Goal: Find specific page/section: Find specific page/section

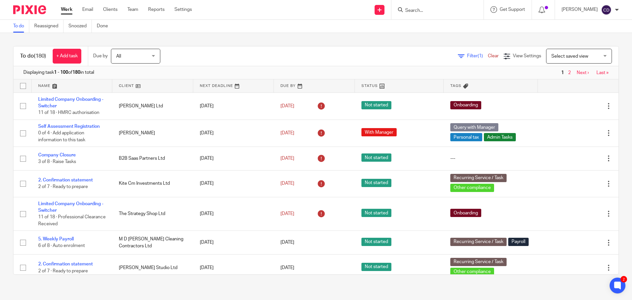
scroll to position [2697, 0]
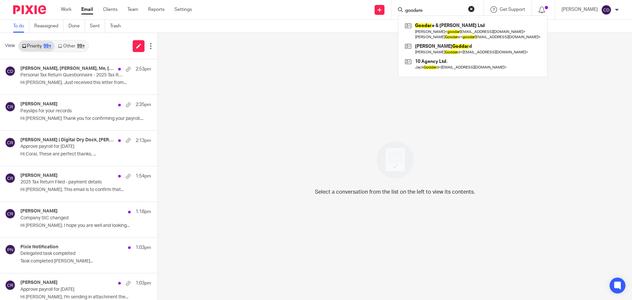
type input "goodare"
click button "submit" at bounding box center [0, 0] width 0 height 0
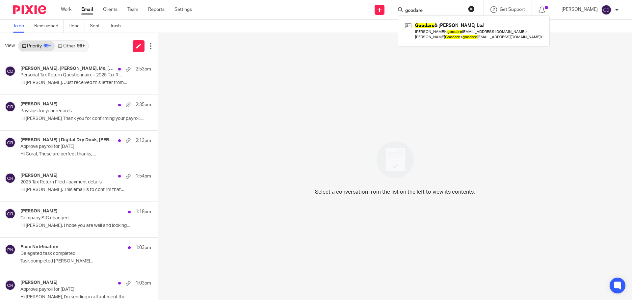
drag, startPoint x: 447, startPoint y: 32, endPoint x: 441, endPoint y: 39, distance: 9.4
click at [447, 32] on link at bounding box center [473, 31] width 141 height 20
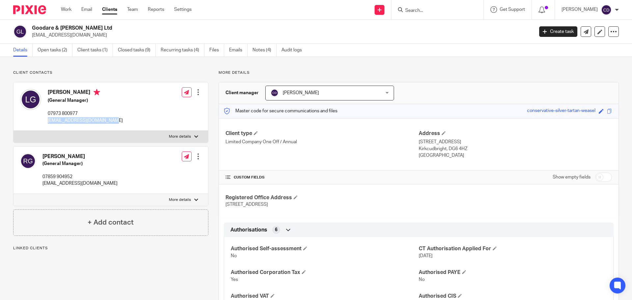
drag, startPoint x: 51, startPoint y: 120, endPoint x: 46, endPoint y: 121, distance: 5.0
click at [46, 121] on div "Lewis Graham (General Manager) 07973 800977 goodareandgraham@gmail.com Edit con…" at bounding box center [110, 106] width 194 height 48
copy p "goodareandgraham@gmail.com"
drag, startPoint x: 461, startPoint y: 146, endPoint x: 446, endPoint y: 150, distance: 15.6
click at [446, 150] on p "Kirkcudbright, DG6 4HZ" at bounding box center [514, 148] width 193 height 7
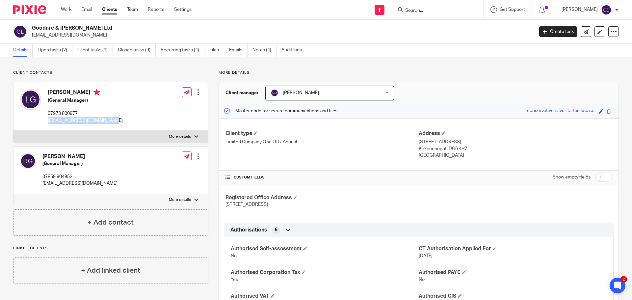
copy p "DG6 4HZ"
drag, startPoint x: 188, startPoint y: 135, endPoint x: 171, endPoint y: 143, distance: 19.0
click at [188, 135] on p "More details" at bounding box center [180, 136] width 22 height 5
click at [13, 131] on input "More details" at bounding box center [13, 130] width 0 height 0
checkbox input "true"
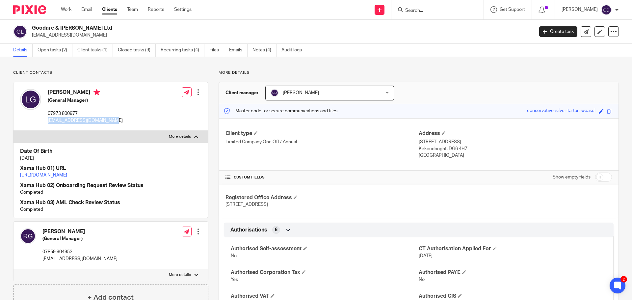
click at [179, 277] on p "More details" at bounding box center [180, 274] width 22 height 5
click at [13, 269] on input "More details" at bounding box center [13, 268] width 0 height 0
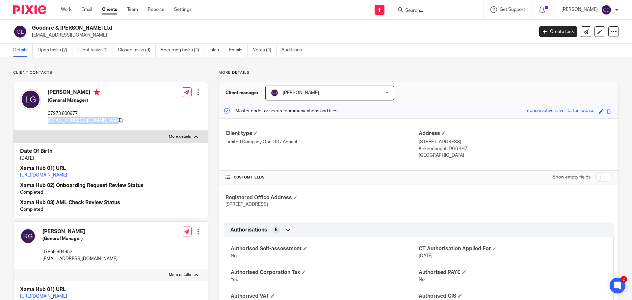
click at [179, 277] on p "More details" at bounding box center [180, 274] width 22 height 5
click at [13, 269] on input "More details" at bounding box center [13, 268] width 0 height 0
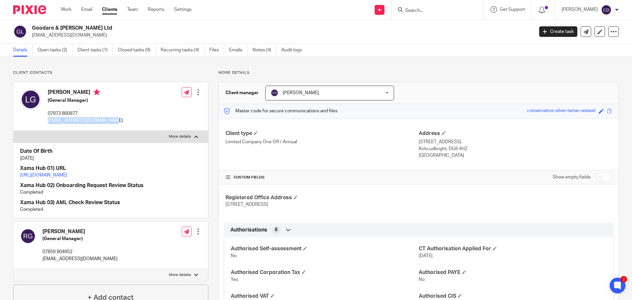
click at [176, 277] on p "More details" at bounding box center [180, 274] width 22 height 5
click at [13, 269] on input "More details" at bounding box center [13, 268] width 0 height 0
checkbox input "true"
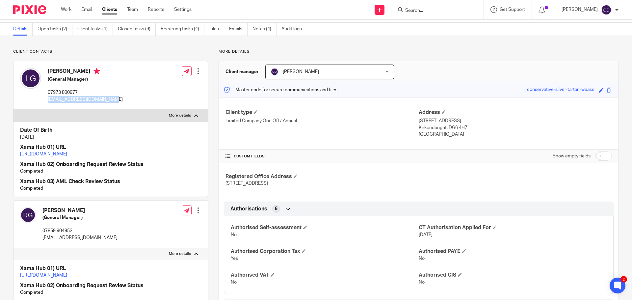
scroll to position [33, 0]
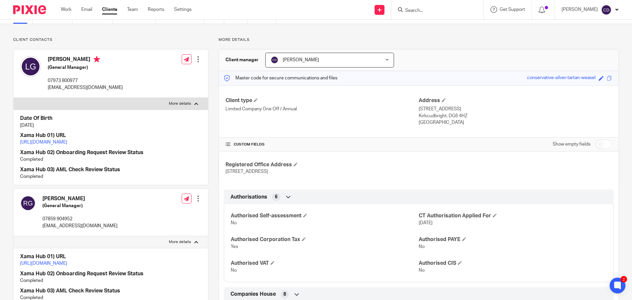
drag, startPoint x: 120, startPoint y: 267, endPoint x: 103, endPoint y: 276, distance: 19.3
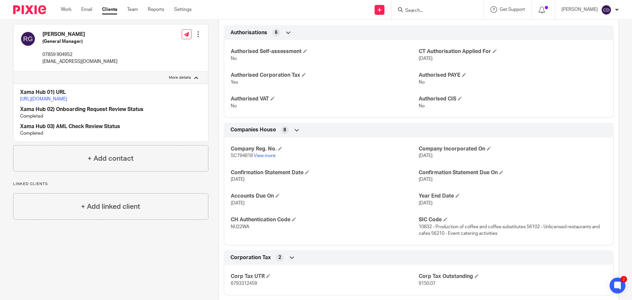
scroll to position [197, 0]
click at [440, 8] on input "Search" at bounding box center [433, 11] width 59 height 6
type input "Blue Change"
click at [455, 28] on link at bounding box center [484, 28] width 163 height 15
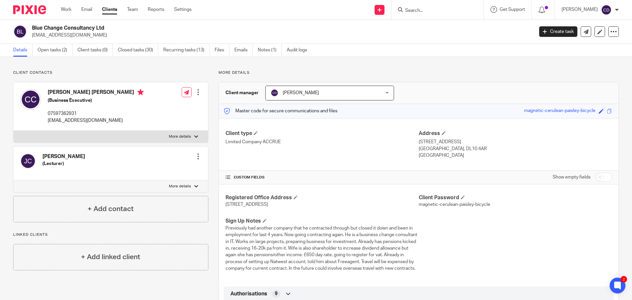
click at [51, 46] on link "Open tasks (2)" at bounding box center [55, 50] width 35 height 13
